Goal: Navigation & Orientation: Find specific page/section

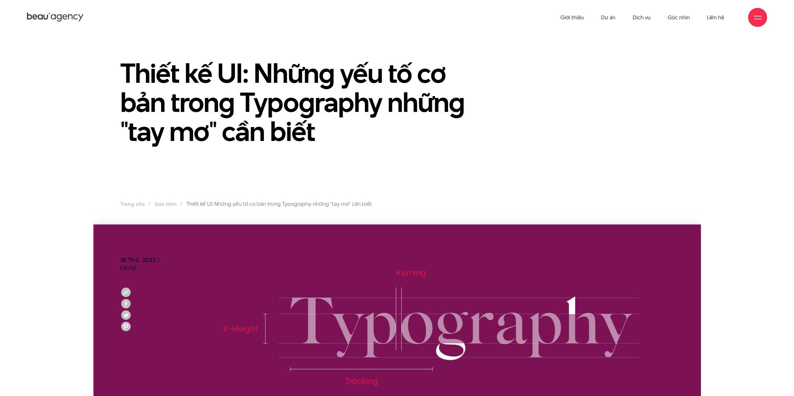
click at [44, 16] on icon at bounding box center [45, 17] width 5 height 5
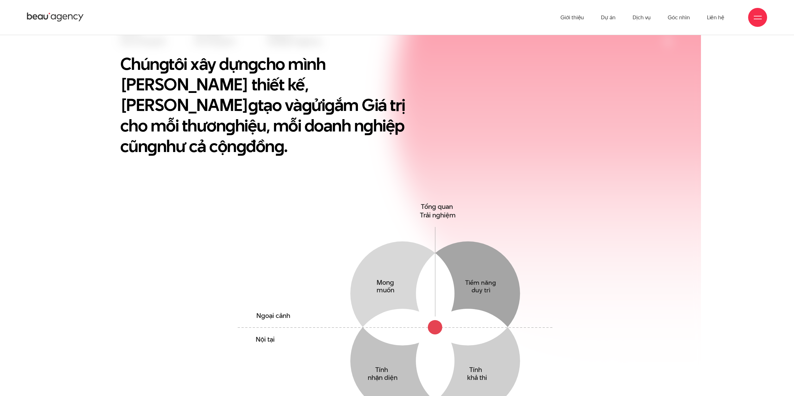
scroll to position [74, 0]
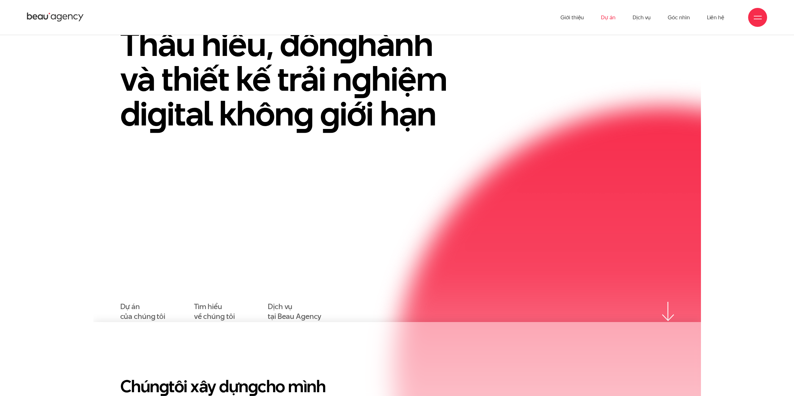
click at [605, 16] on link "Dự án" at bounding box center [608, 17] width 15 height 35
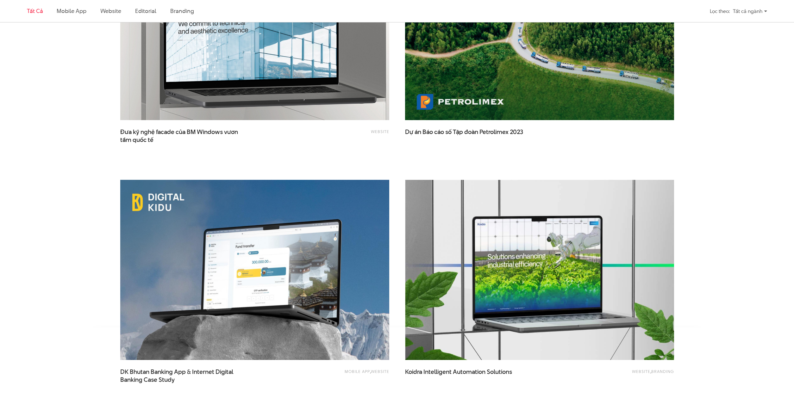
scroll to position [1420, 0]
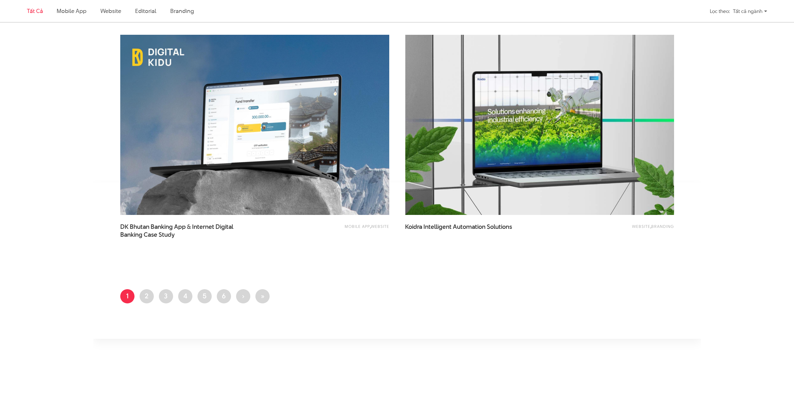
click at [35, 12] on link "Tất cả" at bounding box center [35, 11] width 16 height 8
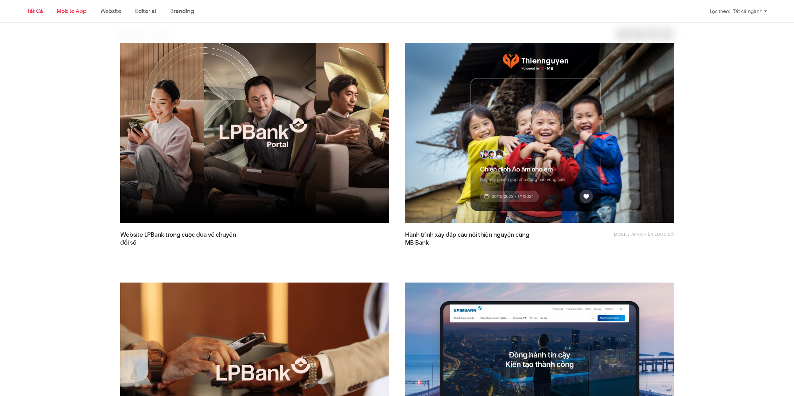
scroll to position [210, 0]
click at [76, 9] on link "Mobile app" at bounding box center [71, 11] width 29 height 8
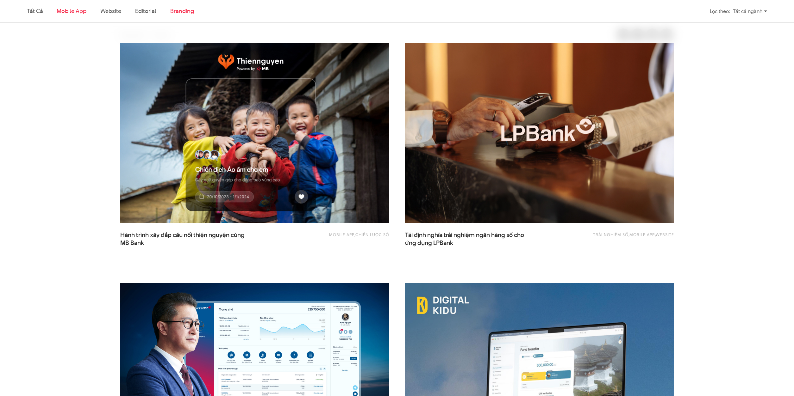
click at [180, 12] on link "Branding" at bounding box center [181, 11] width 23 height 8
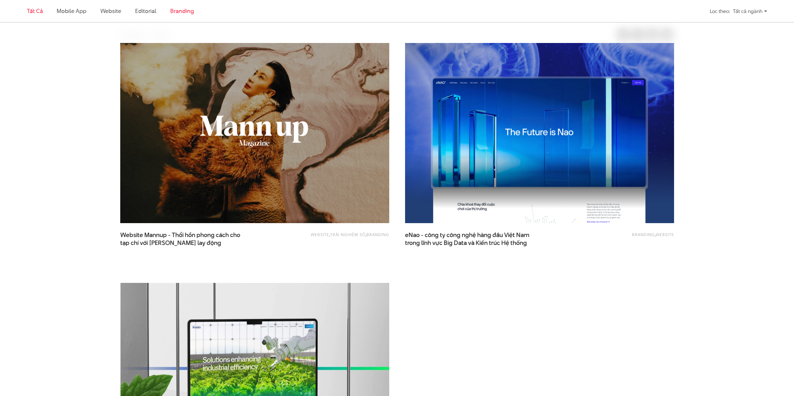
click at [32, 10] on link "Tất cả" at bounding box center [35, 11] width 16 height 8
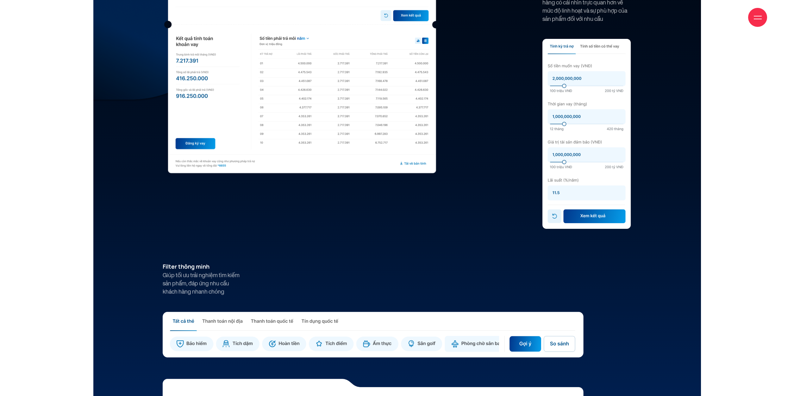
scroll to position [4952, 0]
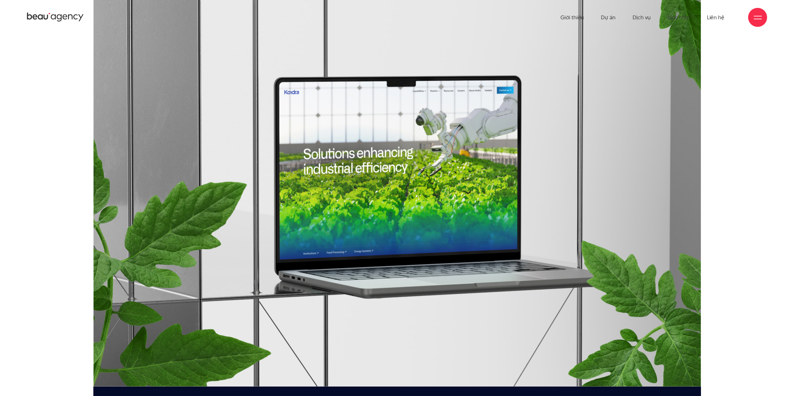
click at [767, 20] on div "Giới thiệu Dự án Dịch vụ Góc nhìn Liên hệ" at bounding box center [397, 17] width 794 height 35
click at [757, 20] on div at bounding box center [757, 18] width 8 height 8
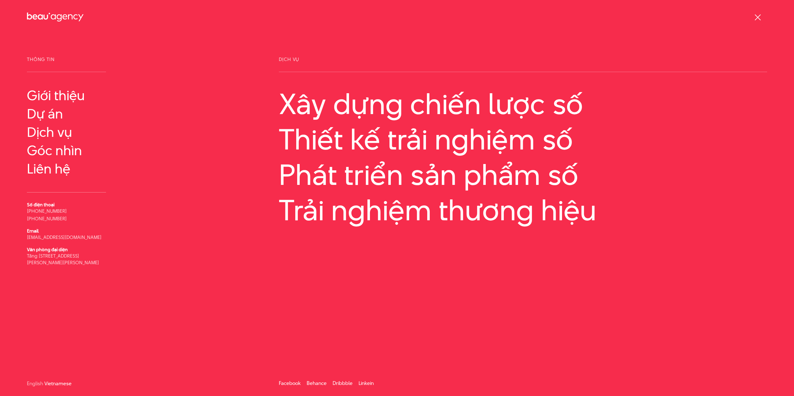
click at [41, 15] on icon at bounding box center [40, 17] width 5 height 5
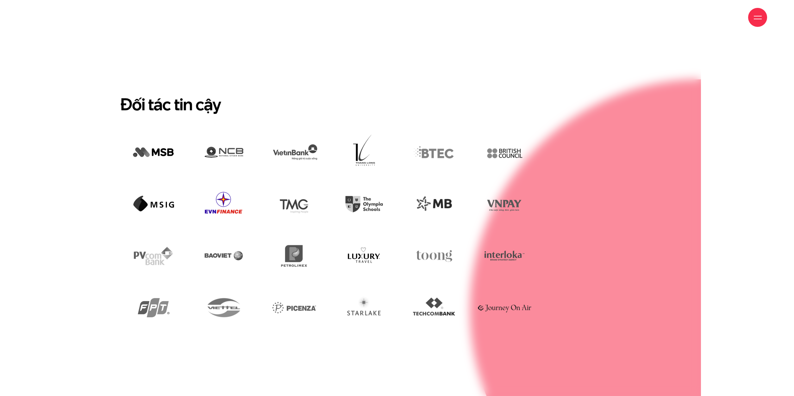
scroll to position [1945, 0]
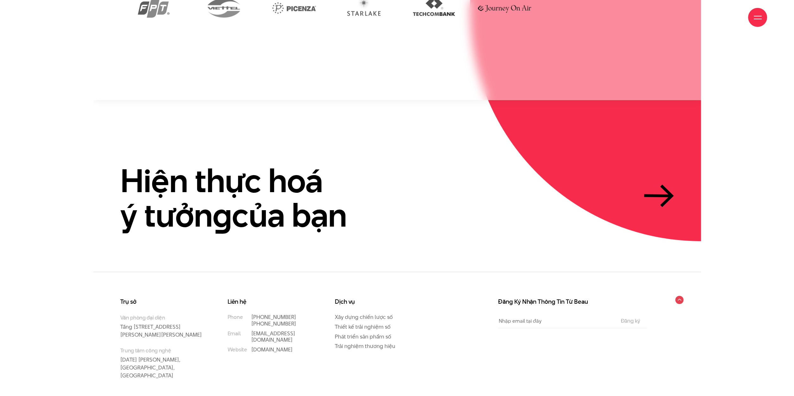
drag, startPoint x: 165, startPoint y: 386, endPoint x: 196, endPoint y: 384, distance: 31.4
copy p "Beau Agency"
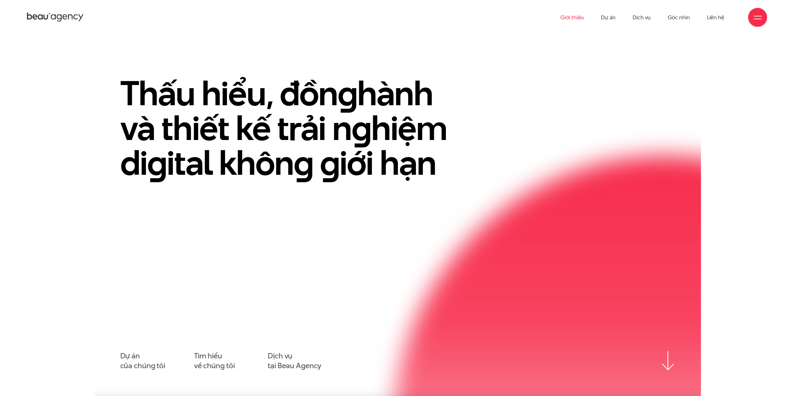
click at [566, 19] on link "Giới thiệu" at bounding box center [571, 17] width 23 height 35
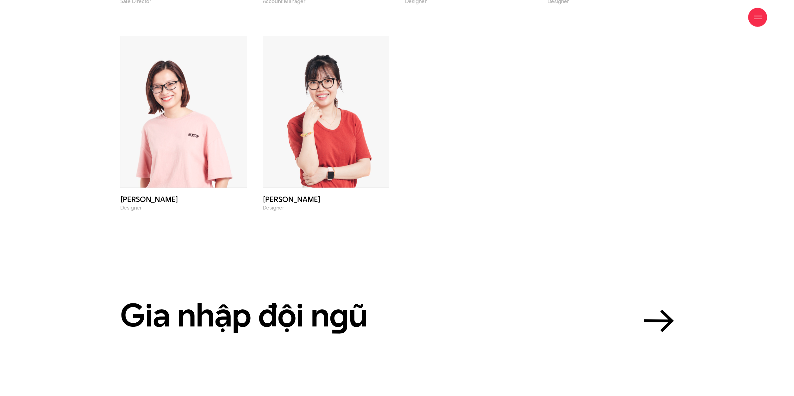
scroll to position [2900, 0]
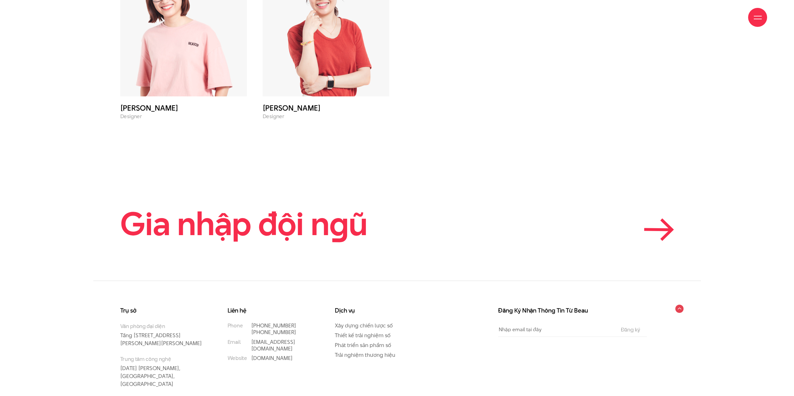
click at [651, 219] on icon at bounding box center [659, 230] width 30 height 22
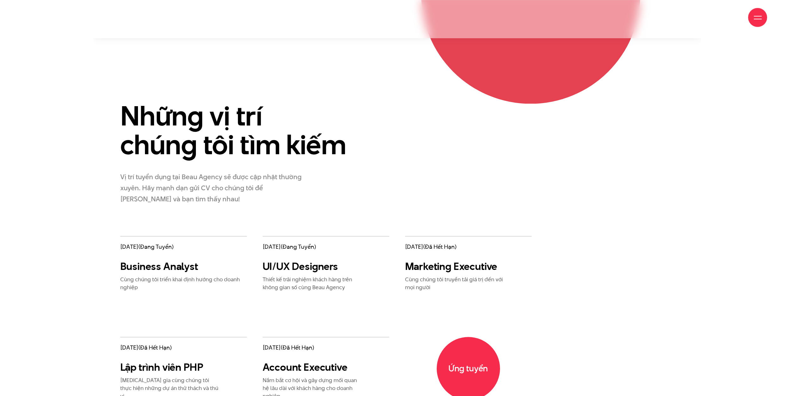
scroll to position [1000, 0]
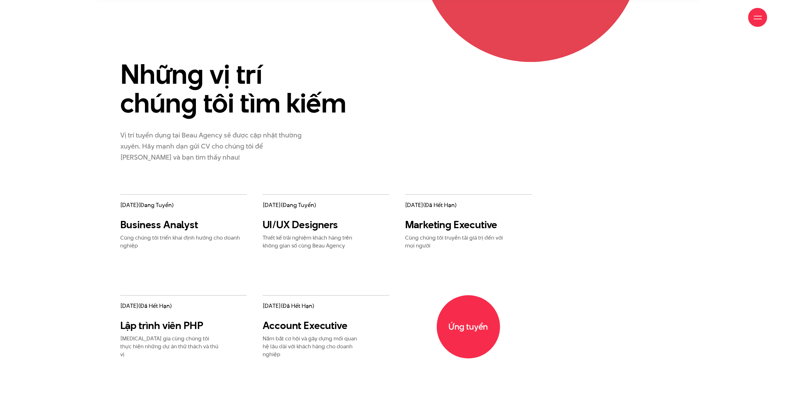
click at [313, 237] on p "Thiết kế trải nghiệm khách hàng trên không gian số cùng Beau Agency" at bounding box center [313, 242] width 101 height 16
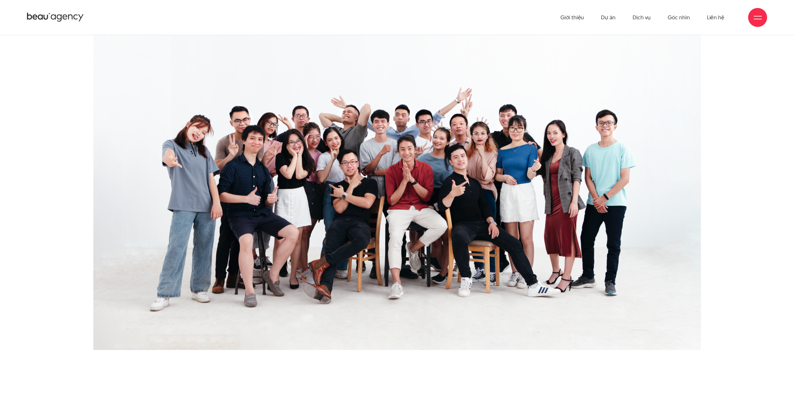
scroll to position [1734, 0]
